Goal: Information Seeking & Learning: Find specific fact

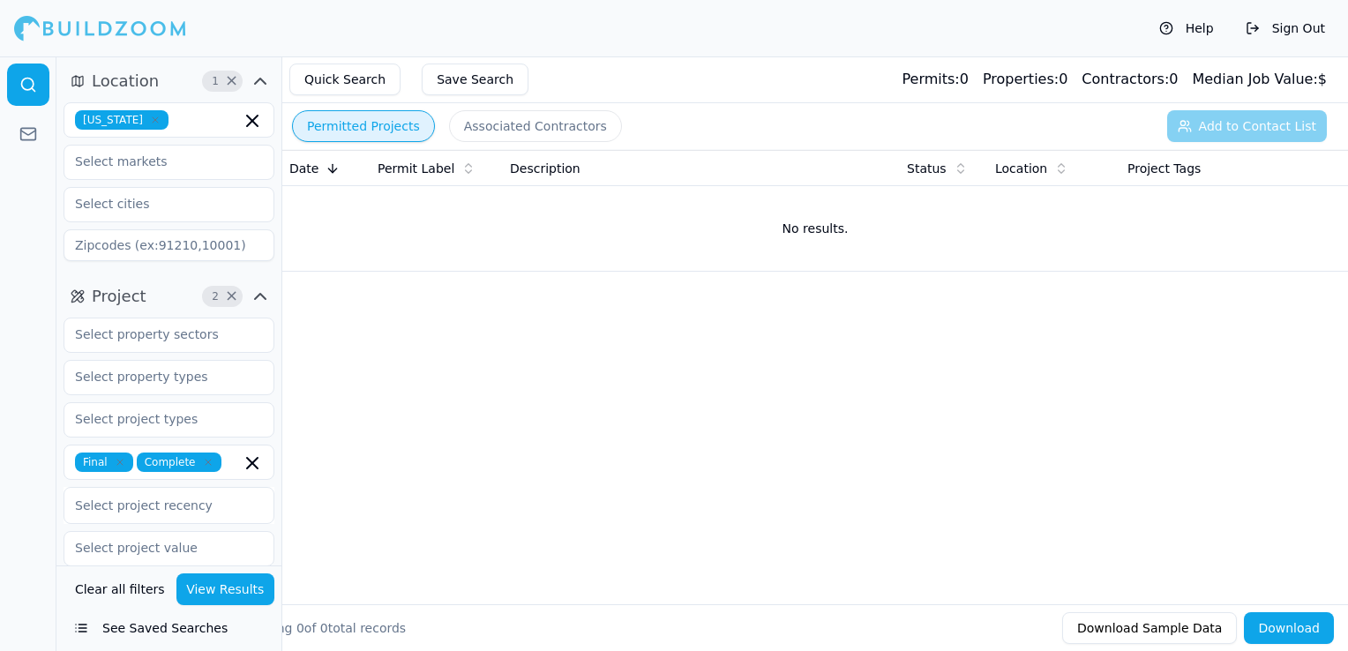
click at [150, 120] on icon "button" at bounding box center [155, 120] width 11 height 11
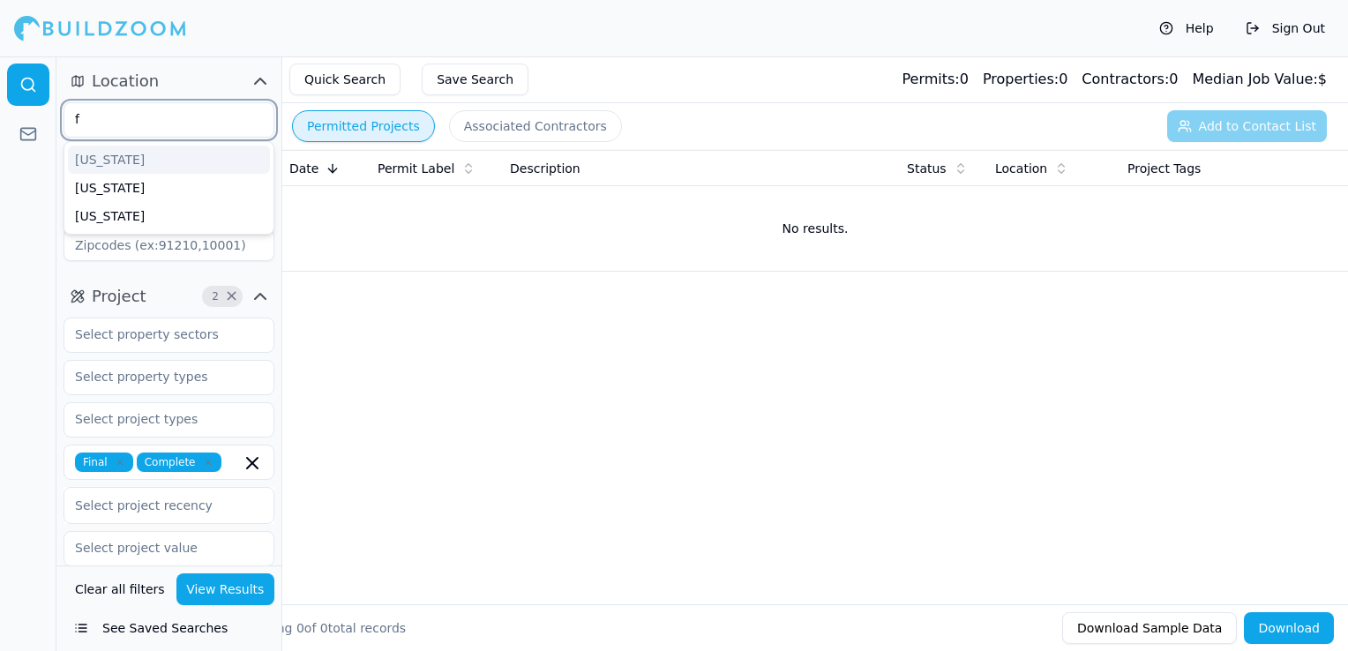
type input "ff"
click at [126, 146] on div "[US_STATE]" at bounding box center [169, 160] width 202 height 28
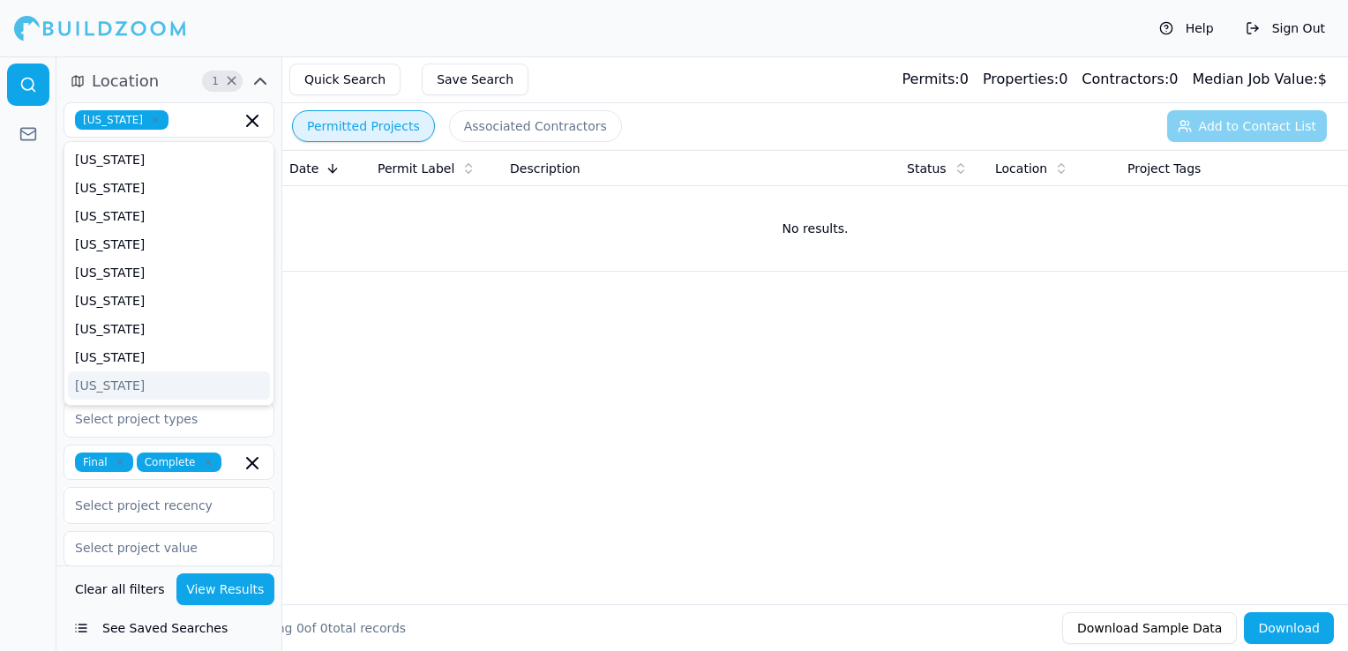
click at [506, 370] on div "Date Permit Label Description Status Location Project Tags No results." at bounding box center [815, 349] width 1066 height 398
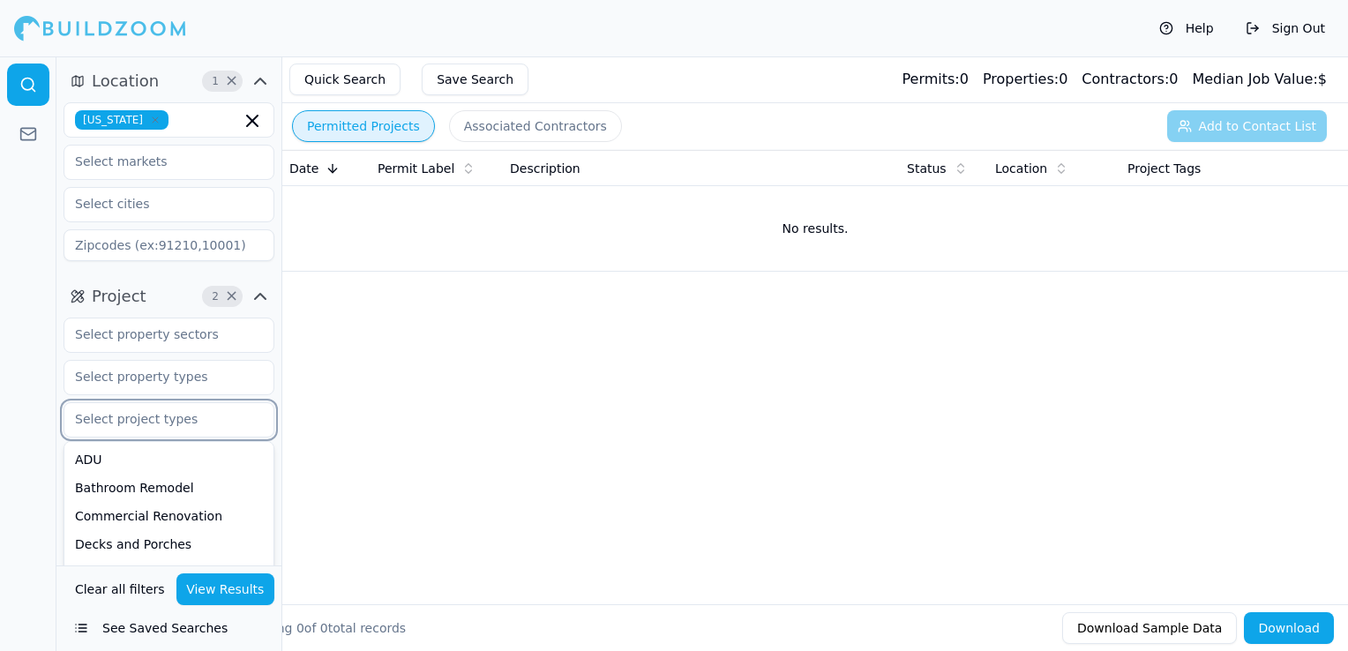
click at [162, 424] on input "text" at bounding box center [157, 419] width 187 height 32
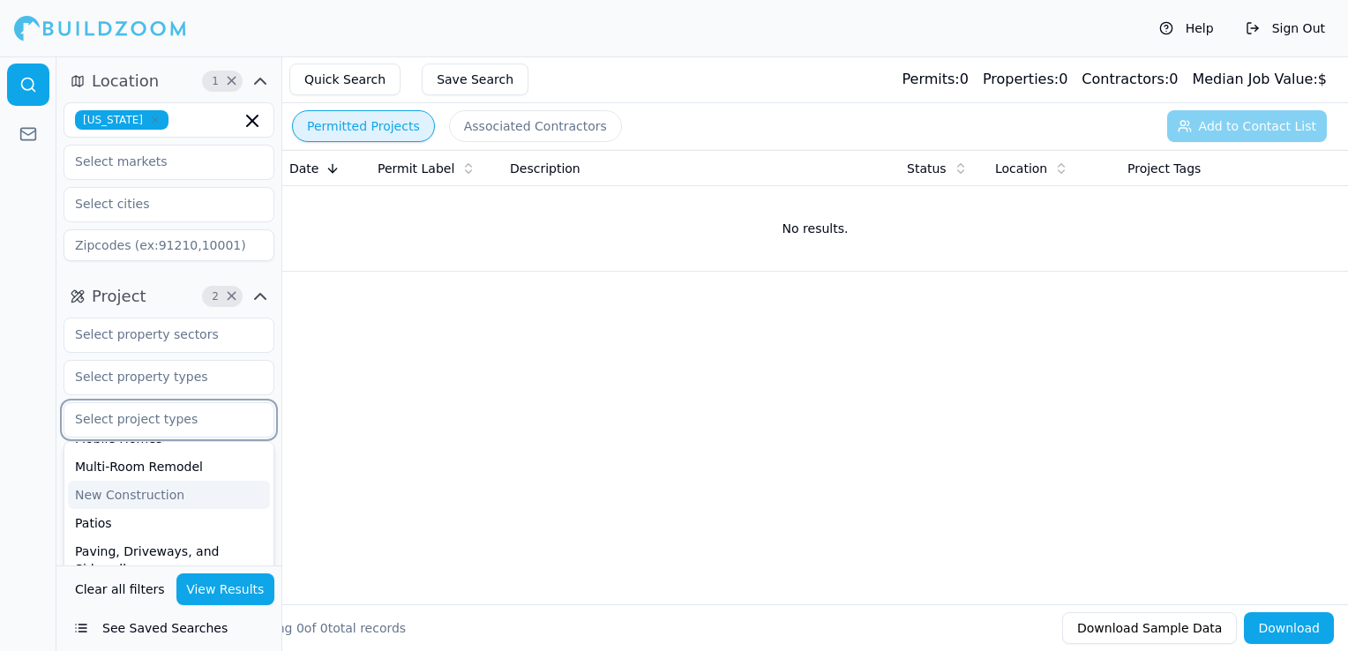
click at [162, 492] on div "New Construction" at bounding box center [169, 495] width 202 height 28
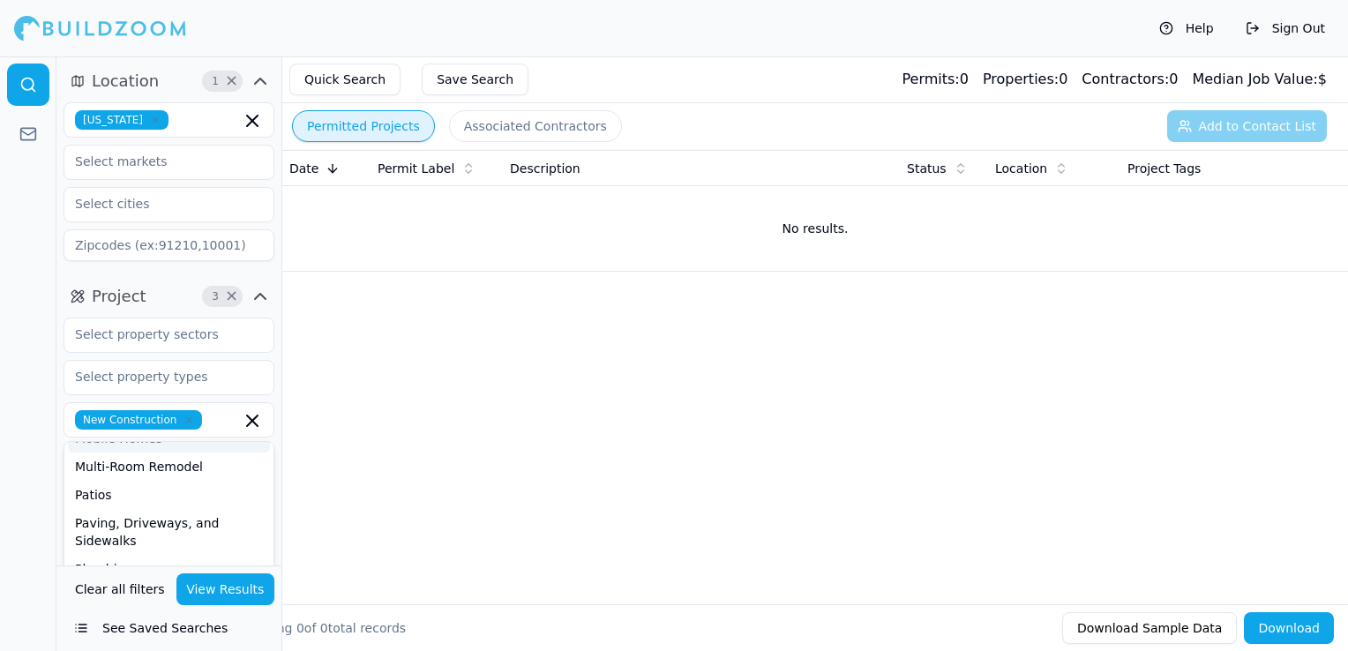
click at [547, 405] on div "Date Permit Label Description Status Location Project Tags No results." at bounding box center [815, 349] width 1066 height 398
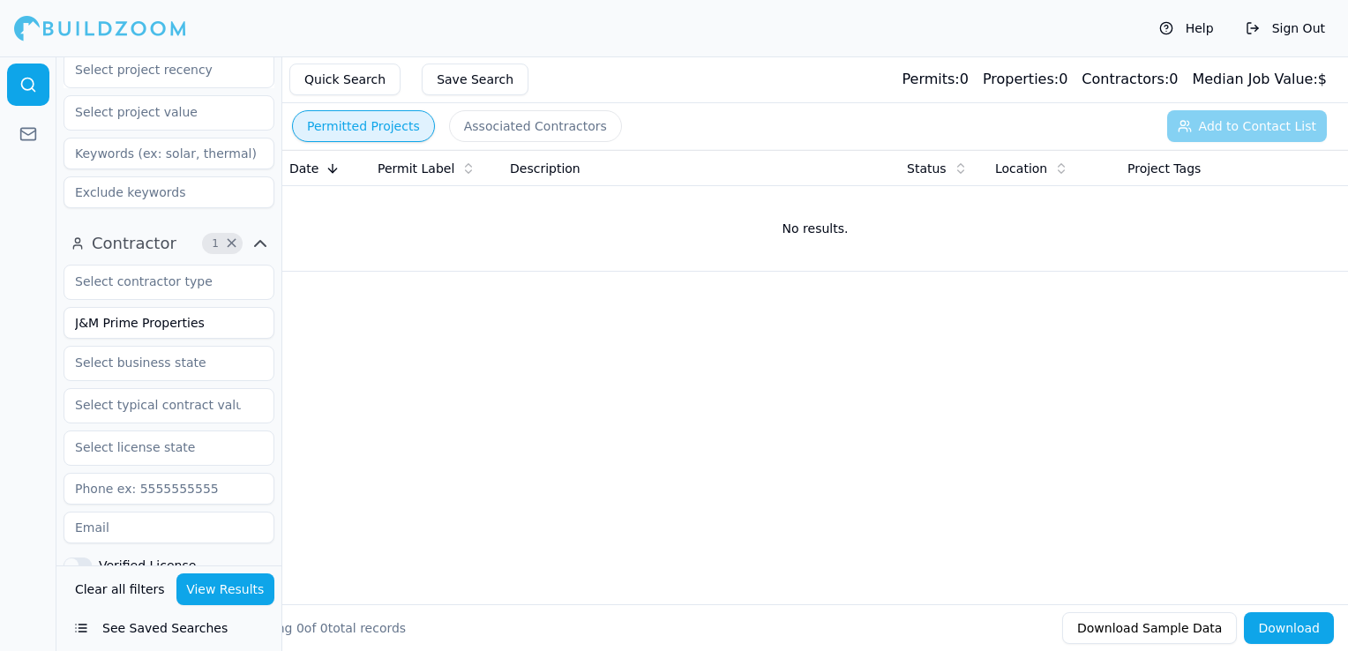
scroll to position [441, 0]
drag, startPoint x: 202, startPoint y: 312, endPoint x: 18, endPoint y: 312, distance: 184.4
click at [18, 312] on div "Location 1 × [US_STATE] Project 3 × New Construction Final Complete Select proj…" at bounding box center [674, 353] width 1348 height 595
click at [263, 589] on button "View Results" at bounding box center [225, 589] width 99 height 32
click at [176, 314] on input "Gaven LLC" at bounding box center [169, 318] width 211 height 32
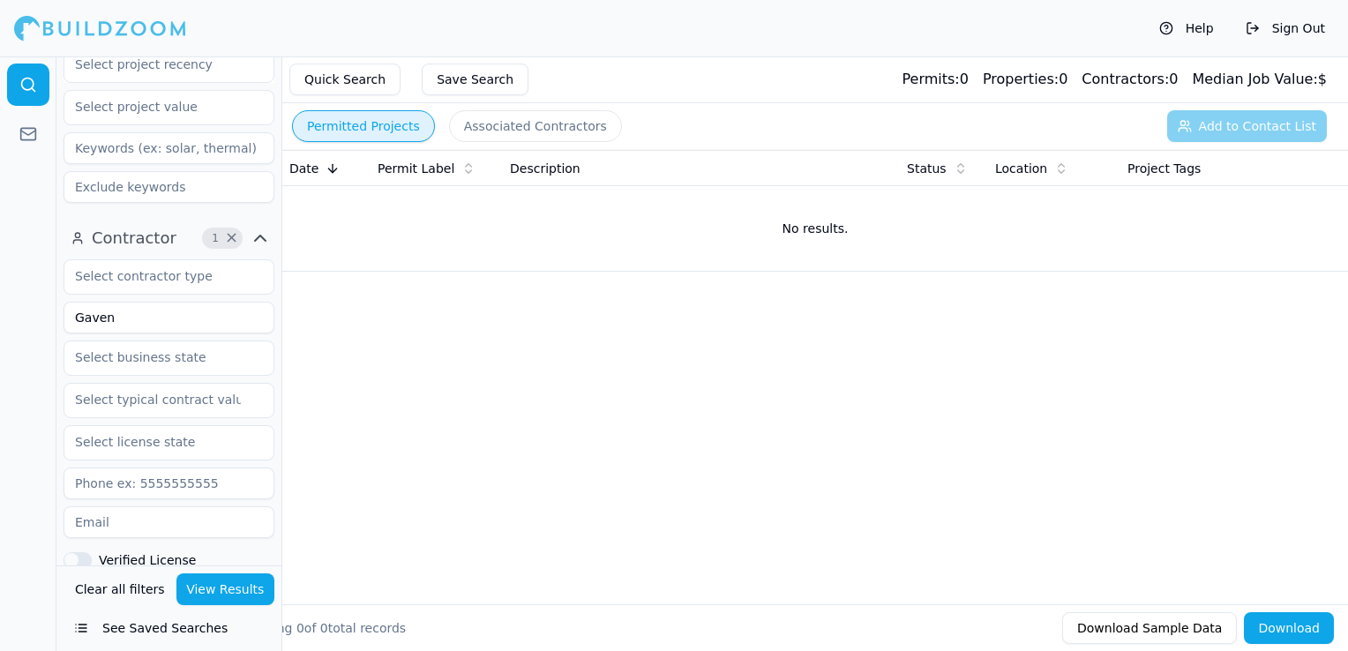
type input "Gaven"
click at [205, 584] on button "View Results" at bounding box center [225, 589] width 99 height 32
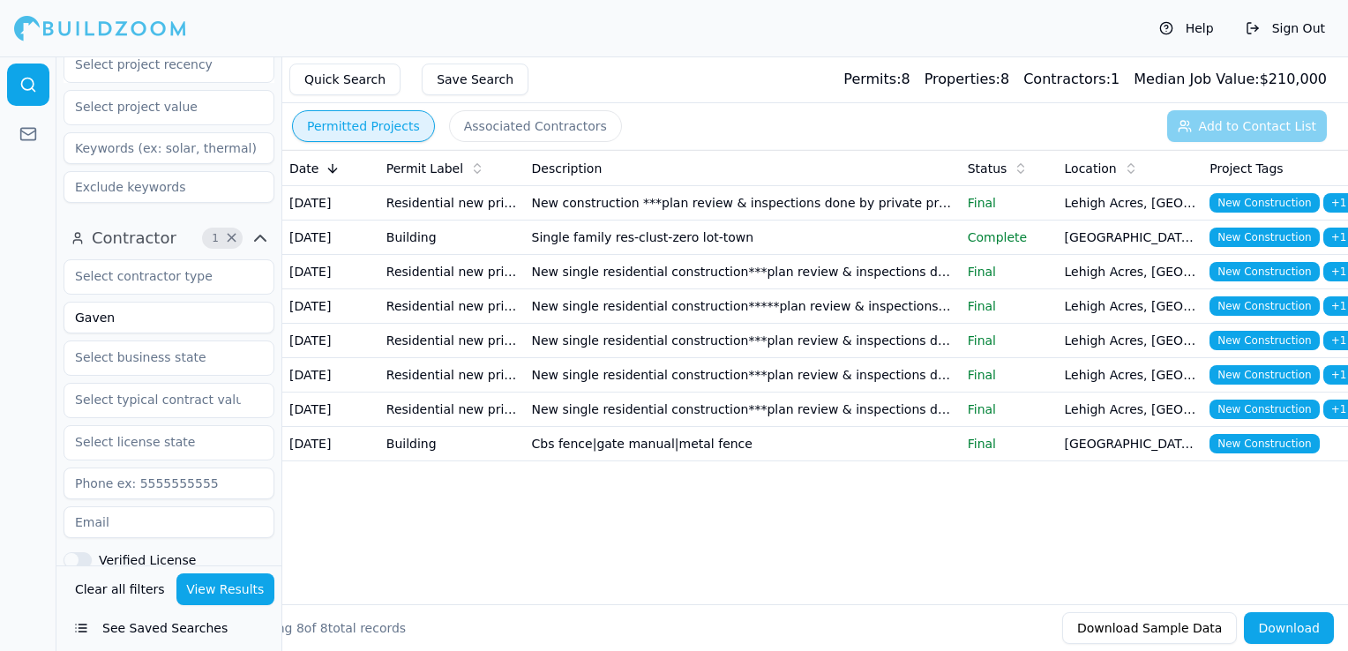
click at [660, 461] on td "Cbs fence|gate manual|metal fence" at bounding box center [743, 444] width 436 height 34
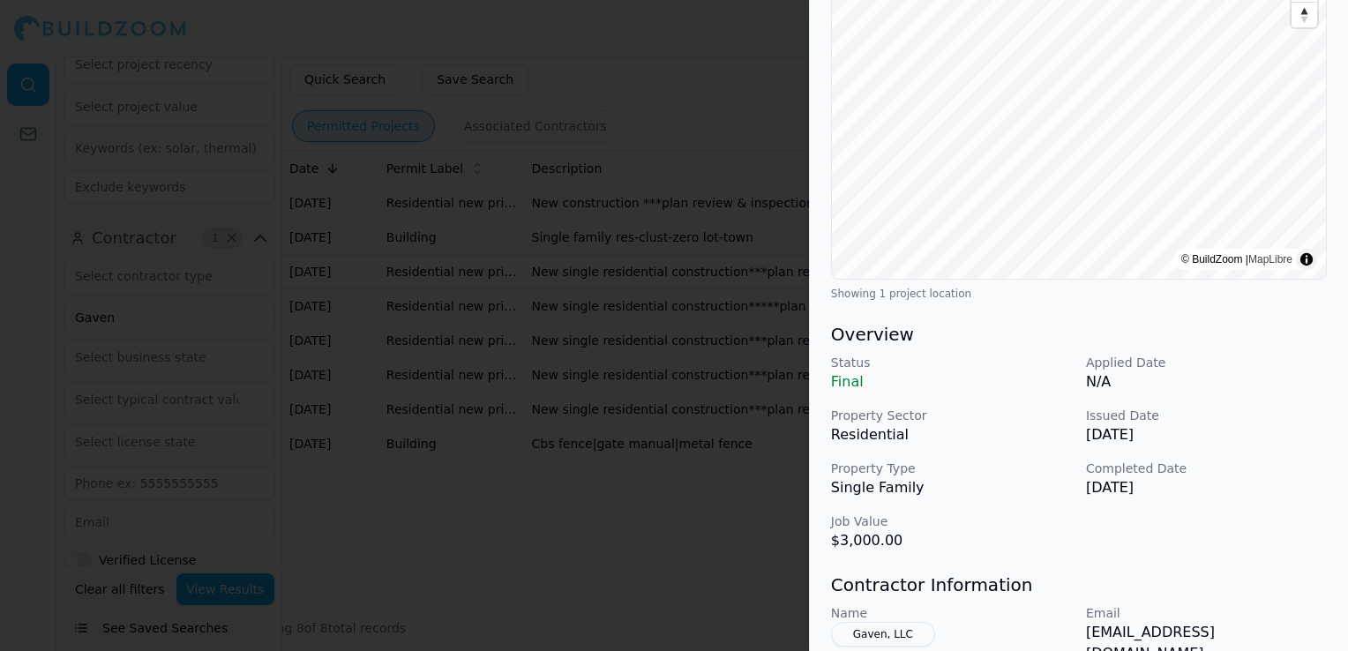
scroll to position [265, 0]
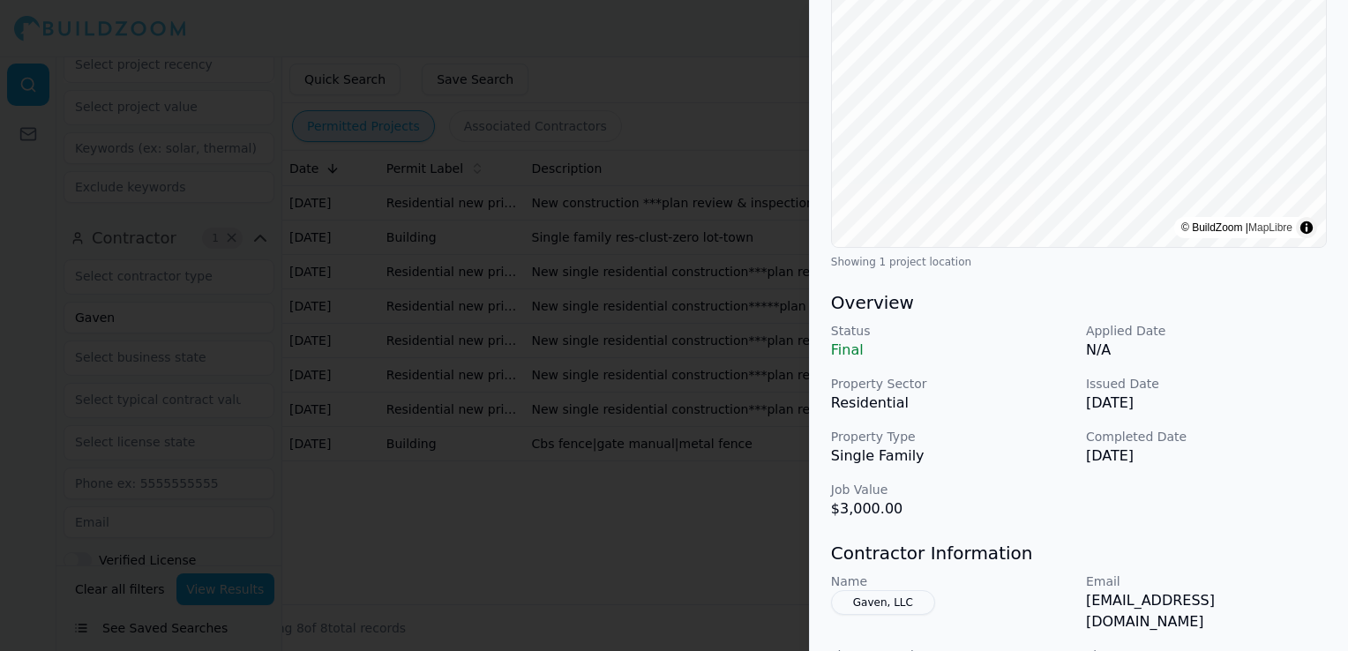
click at [740, 554] on div at bounding box center [674, 325] width 1348 height 651
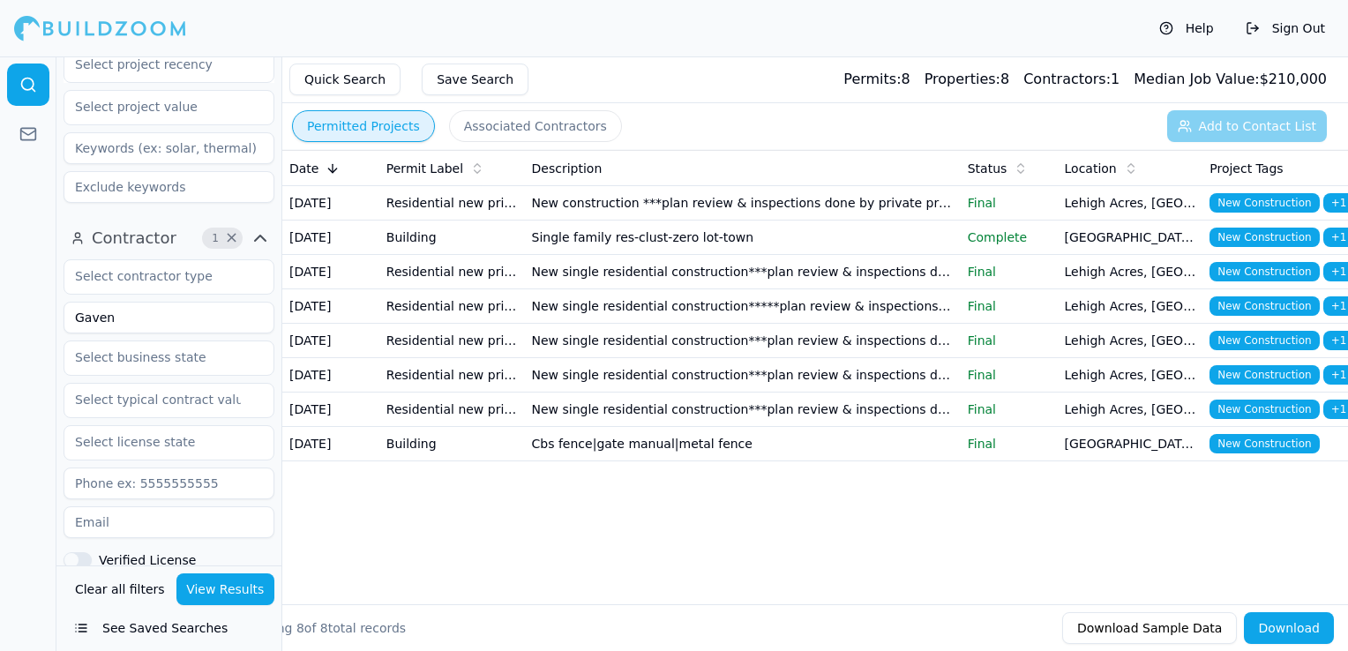
click at [738, 427] on td "New single residential construction***plan review & inspections done by private…" at bounding box center [743, 410] width 436 height 34
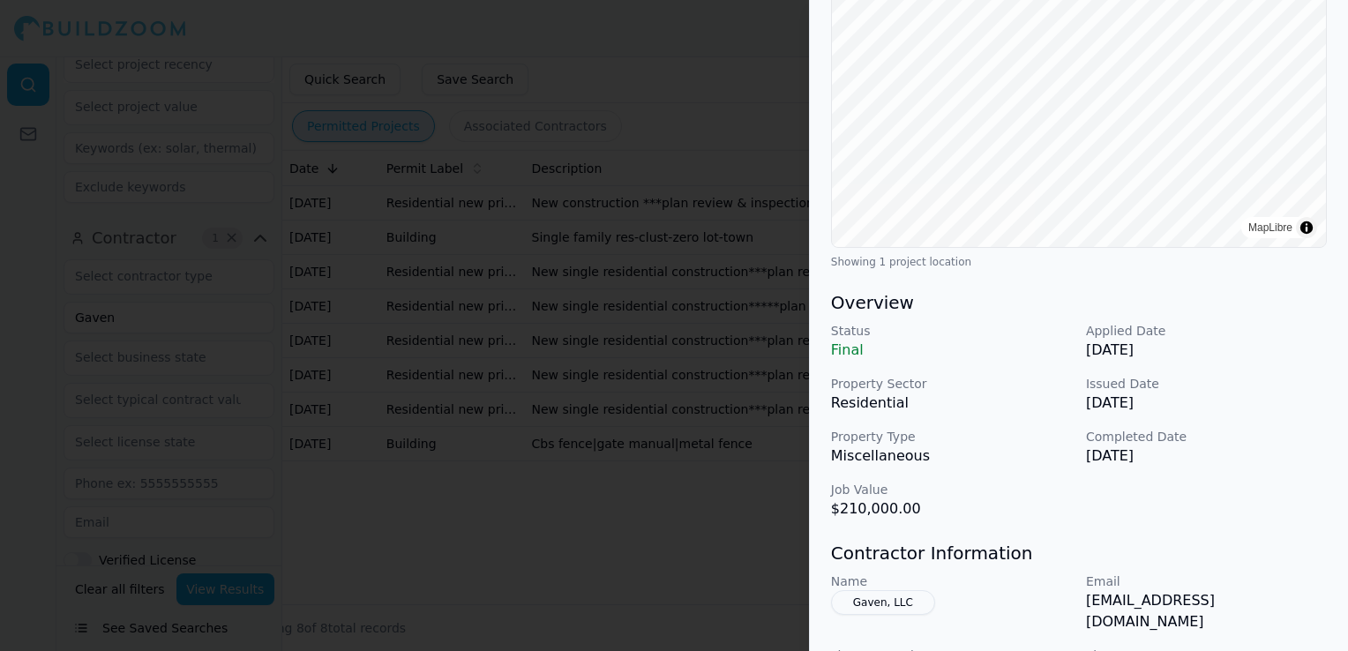
click at [649, 383] on div at bounding box center [674, 325] width 1348 height 651
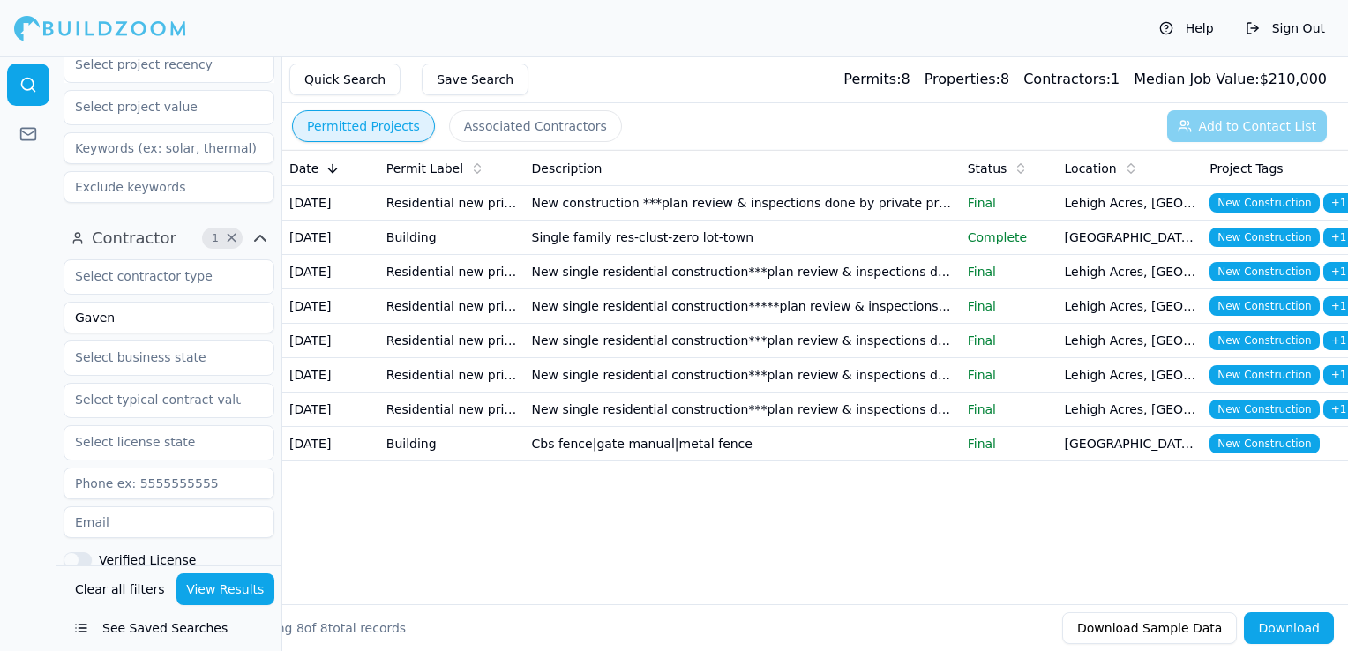
click at [563, 324] on td "New single residential construction*****plan review & inspections done by priva…" at bounding box center [743, 306] width 436 height 34
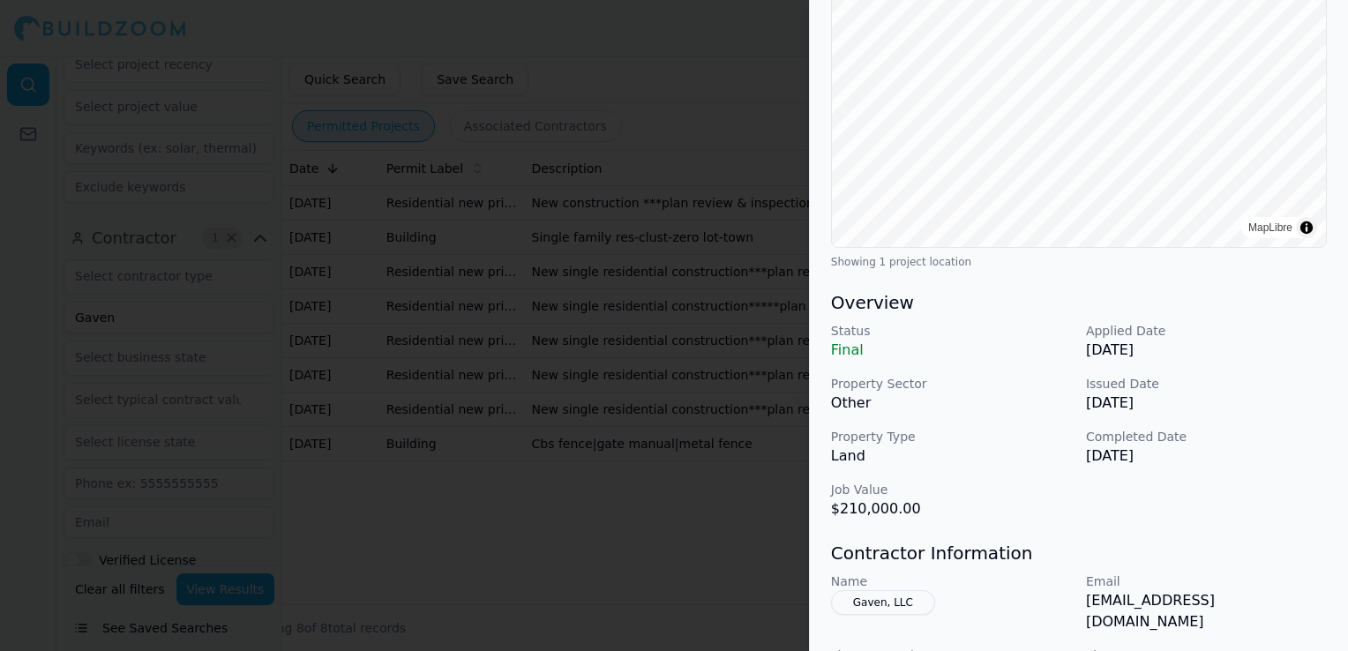
click at [685, 461] on div at bounding box center [674, 325] width 1348 height 651
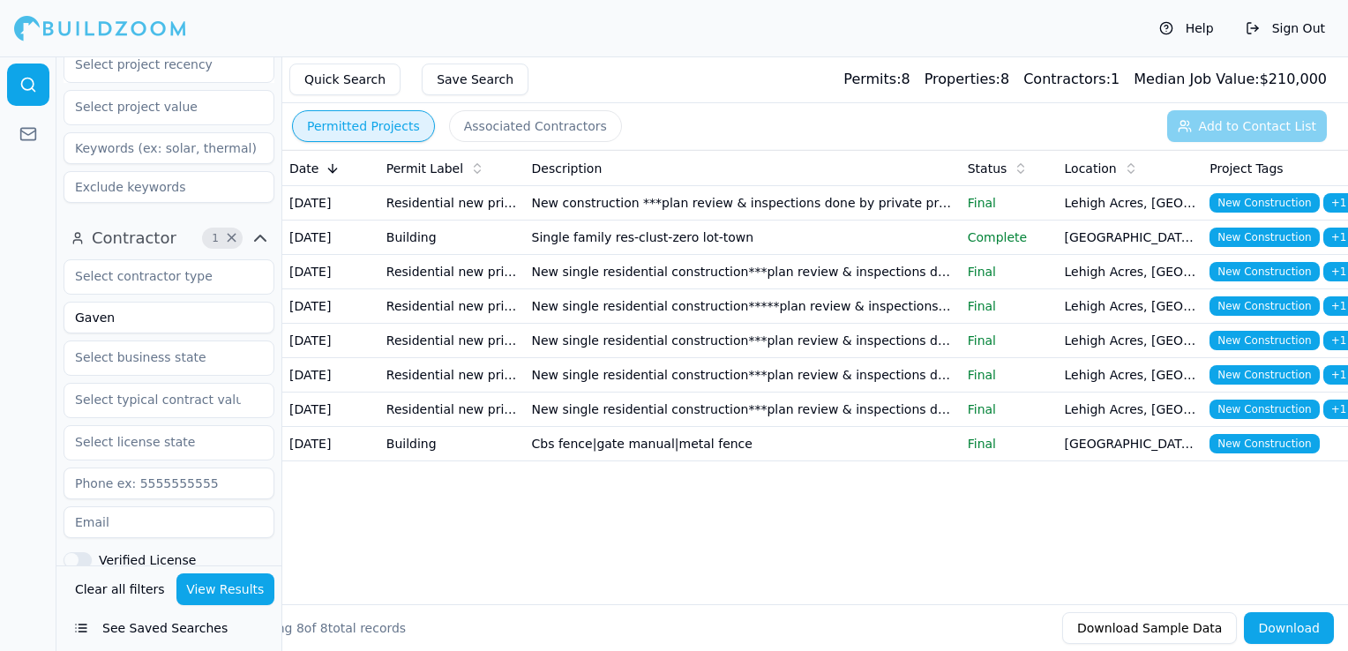
click at [614, 250] on td "Single family res-clust-zero lot-town" at bounding box center [743, 238] width 436 height 34
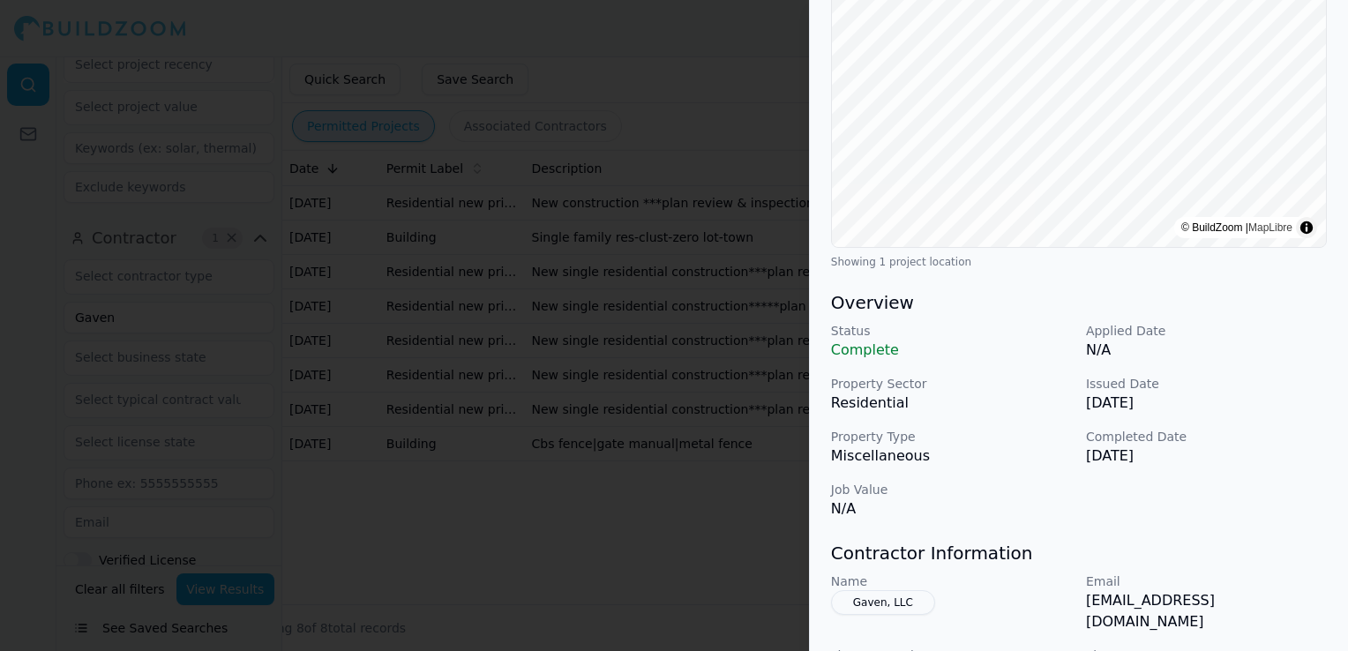
click at [659, 423] on div at bounding box center [674, 325] width 1348 height 651
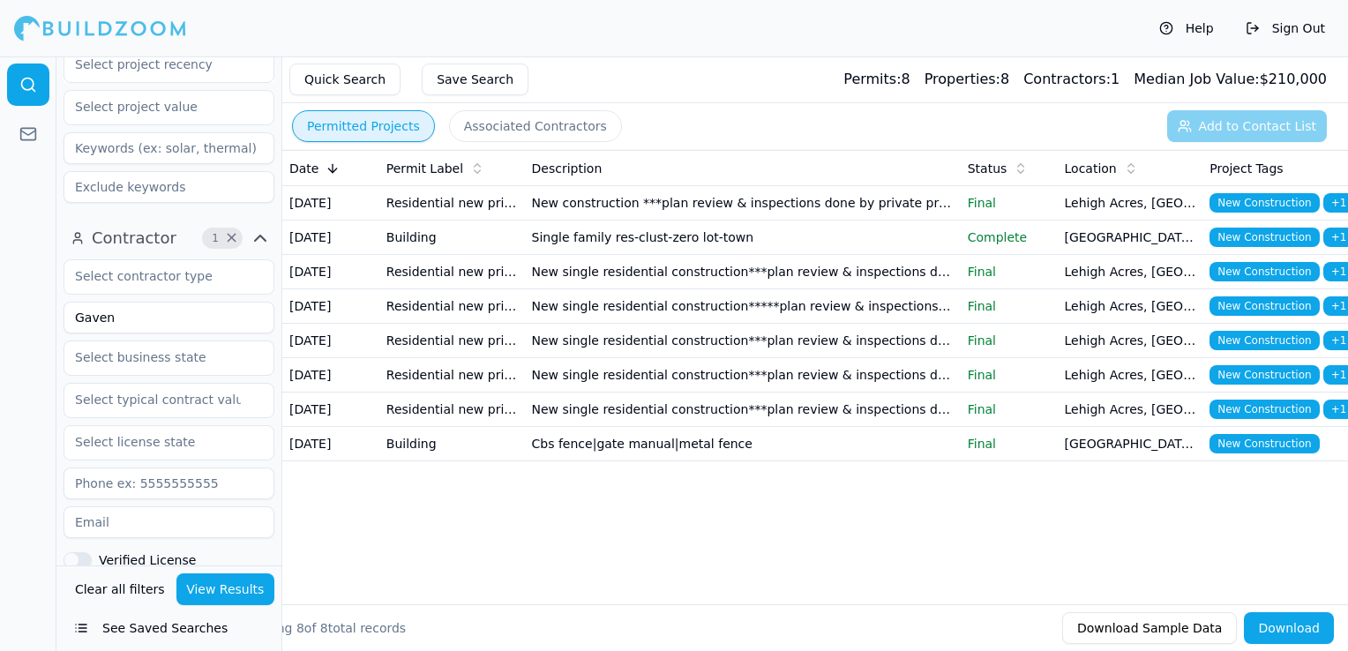
click at [587, 194] on td "New construction ***plan review & inspections done by private provider- [PERSON…" at bounding box center [743, 203] width 436 height 34
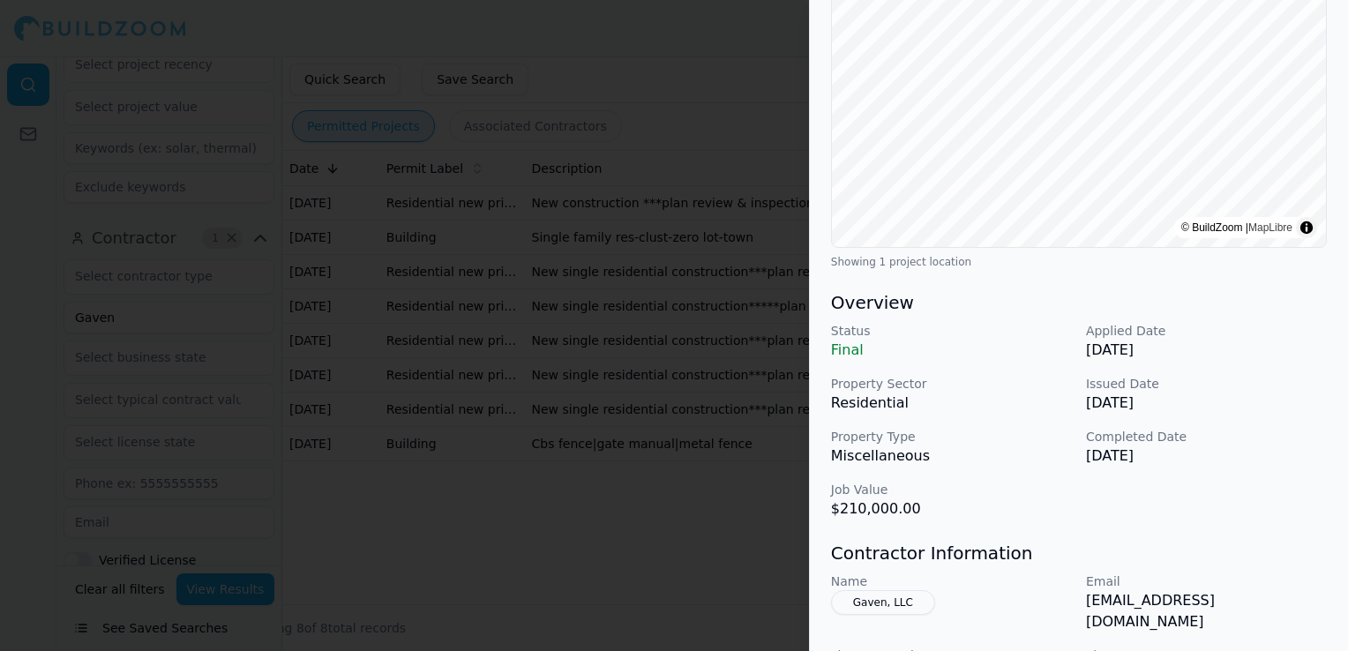
click at [722, 438] on div at bounding box center [674, 325] width 1348 height 651
